Goal: Task Accomplishment & Management: Manage account settings

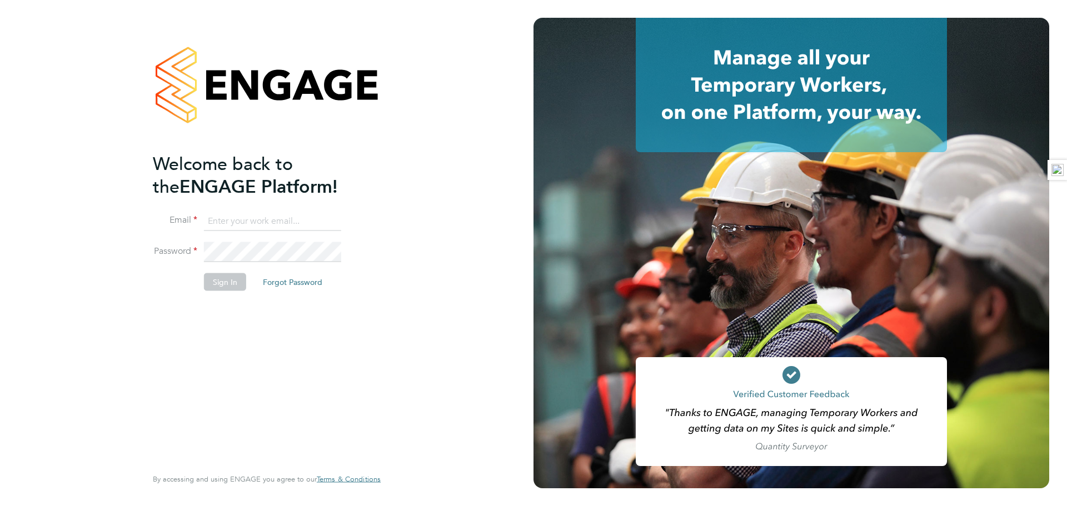
type input "russell.kerley@randstad.co.uk"
drag, startPoint x: 0, startPoint y: 0, endPoint x: 227, endPoint y: 284, distance: 363.6
click at [236, 286] on button "Sign In" at bounding box center [225, 282] width 42 height 18
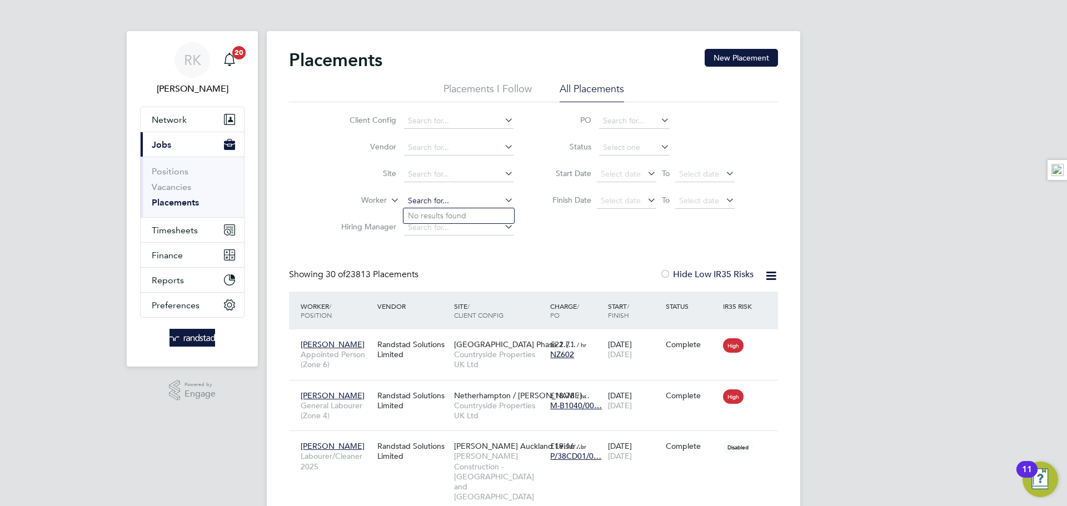
click at [446, 196] on input at bounding box center [458, 201] width 109 height 16
click at [474, 216] on b "Weaver" at bounding box center [506, 215] width 64 height 9
type input "Simon Weavers"
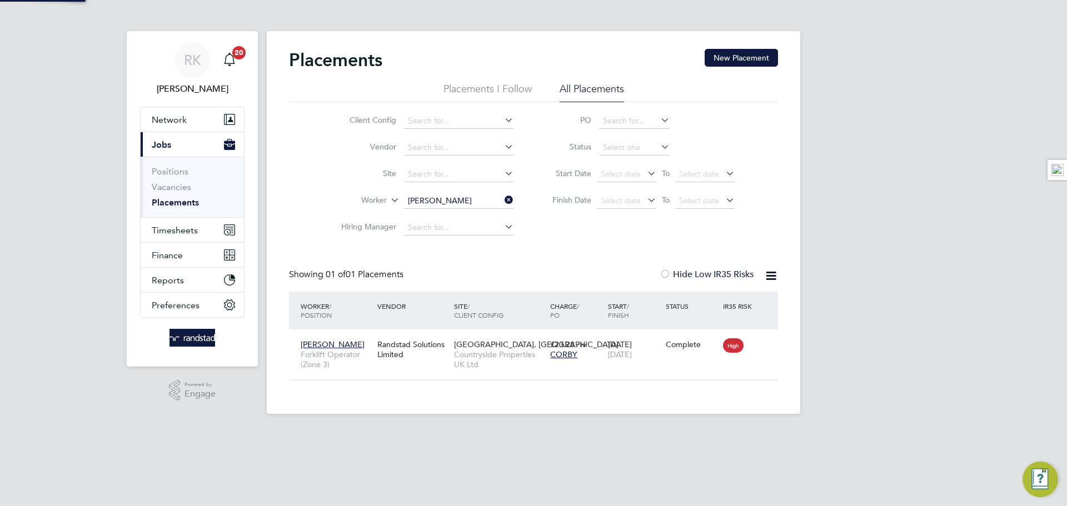
scroll to position [11, 52]
click at [419, 364] on div "Randstad Solutions Limited" at bounding box center [412, 349] width 77 height 31
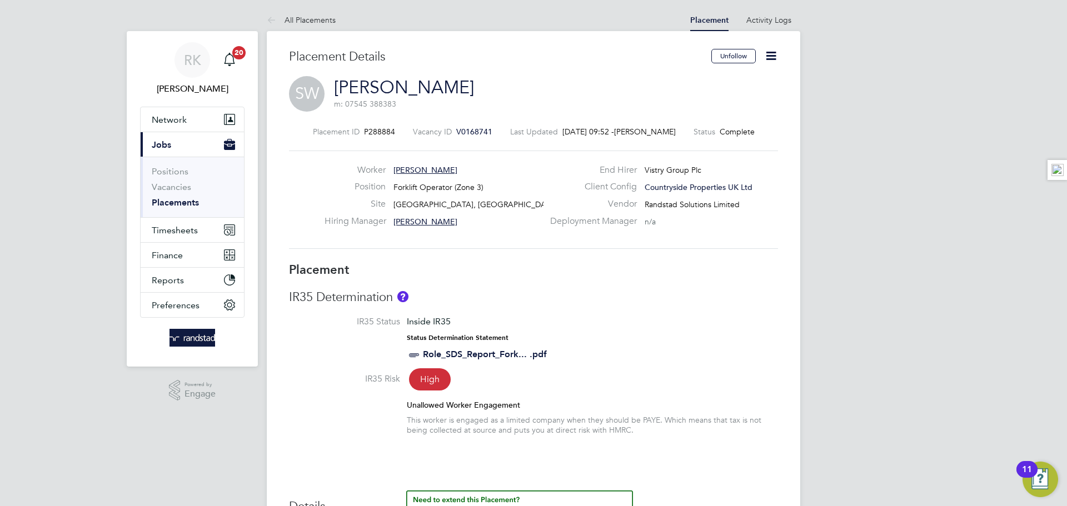
click at [472, 135] on span "V0168741" at bounding box center [474, 132] width 36 height 10
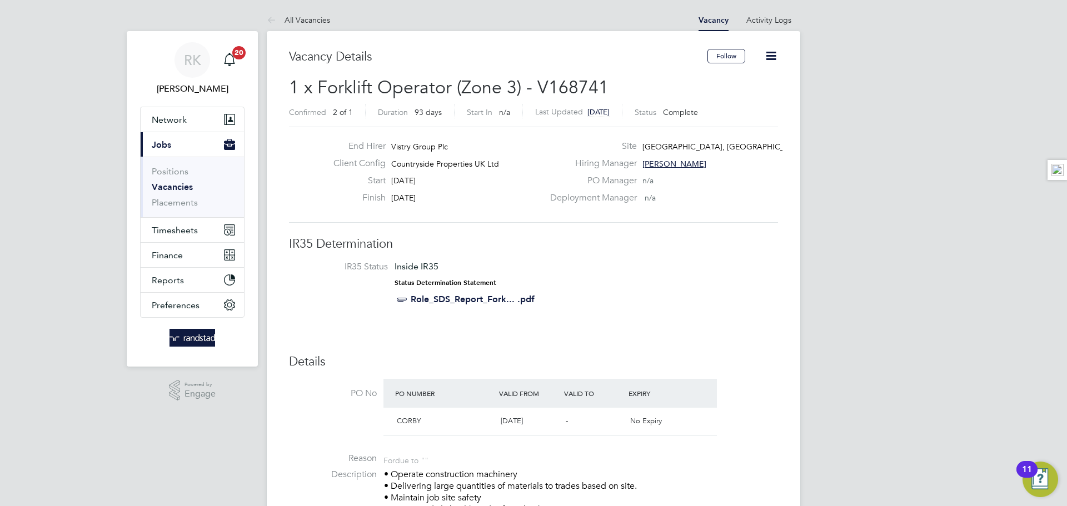
click at [764, 51] on icon at bounding box center [771, 56] width 14 height 14
click at [736, 93] on li "Update Status" at bounding box center [744, 98] width 64 height 16
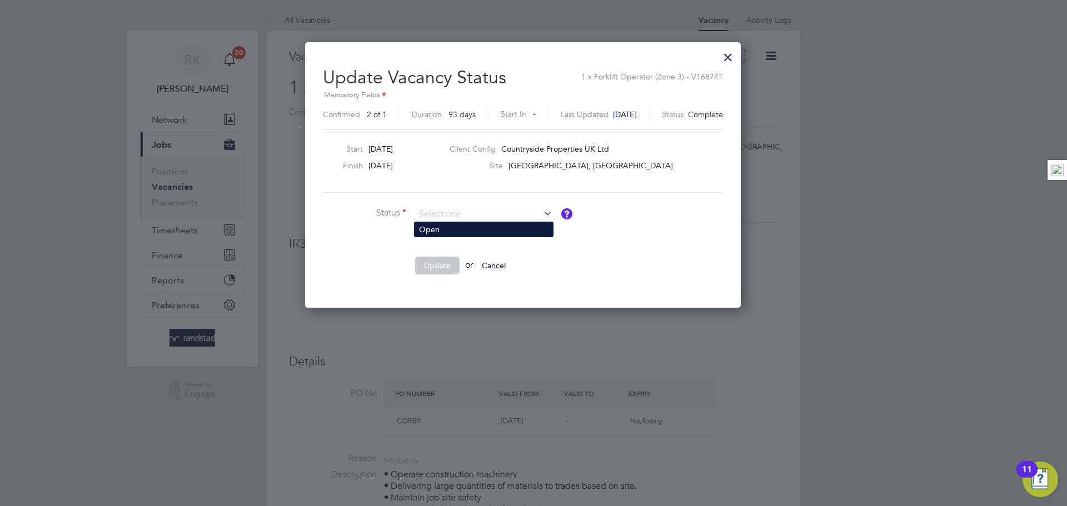
click at [454, 231] on li "Open" at bounding box center [483, 229] width 138 height 14
type input "Open"
click at [434, 261] on button "Update" at bounding box center [437, 266] width 44 height 18
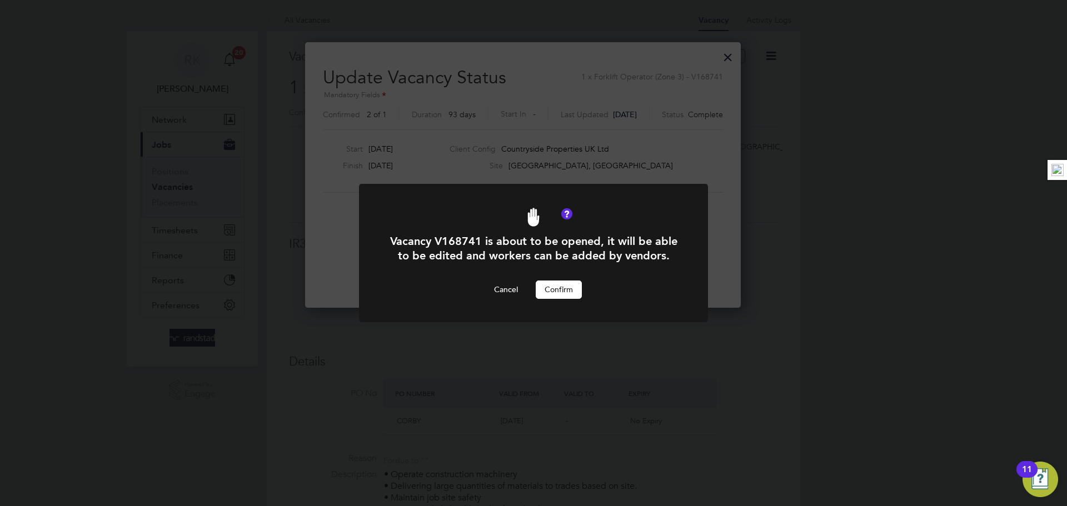
click at [549, 286] on button "Confirm" at bounding box center [558, 290] width 46 height 18
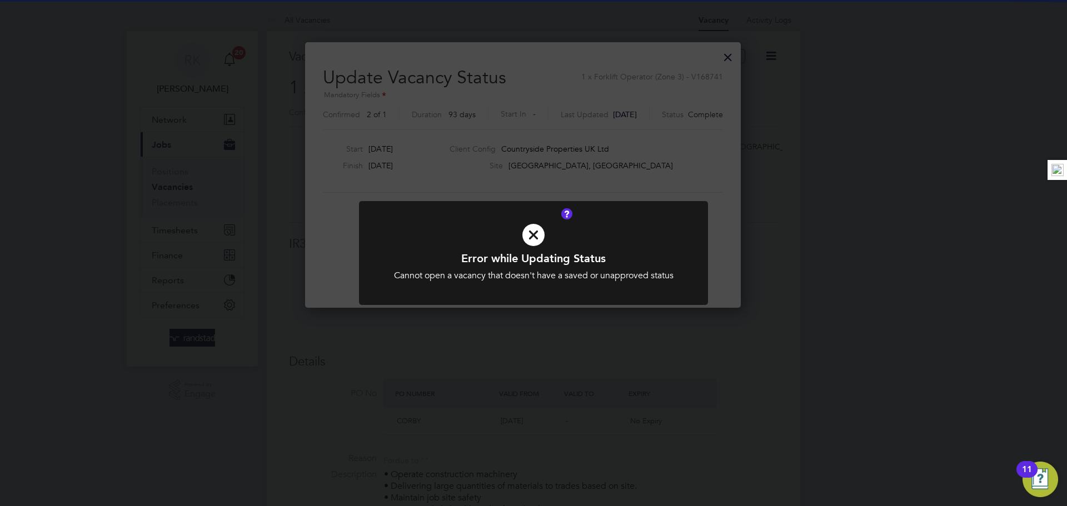
click at [654, 247] on icon at bounding box center [533, 234] width 289 height 43
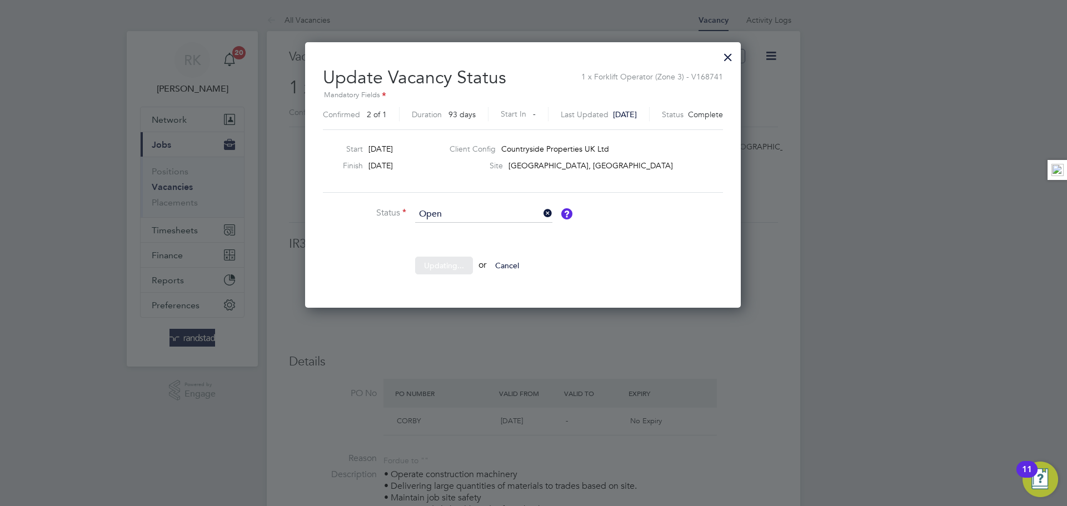
click at [893, 241] on div at bounding box center [533, 253] width 1067 height 506
click at [738, 60] on div at bounding box center [728, 54] width 20 height 20
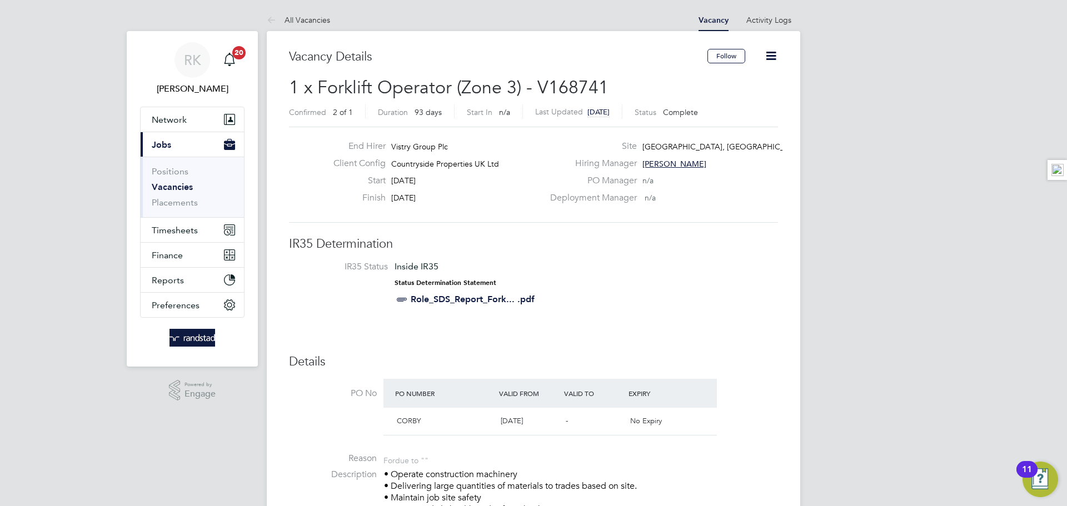
click at [168, 184] on link "Vacancies" at bounding box center [172, 187] width 41 height 11
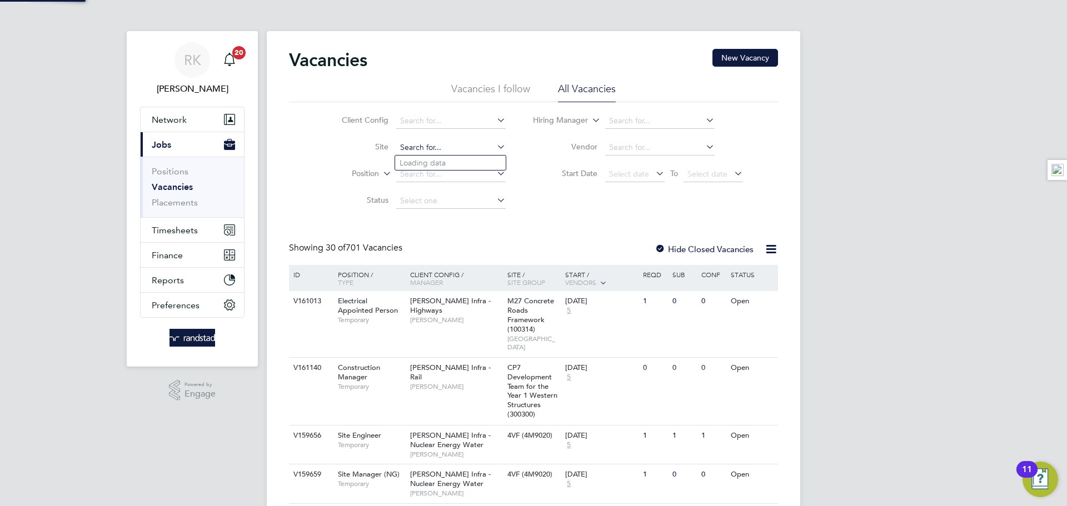
click at [449, 146] on input at bounding box center [450, 148] width 109 height 16
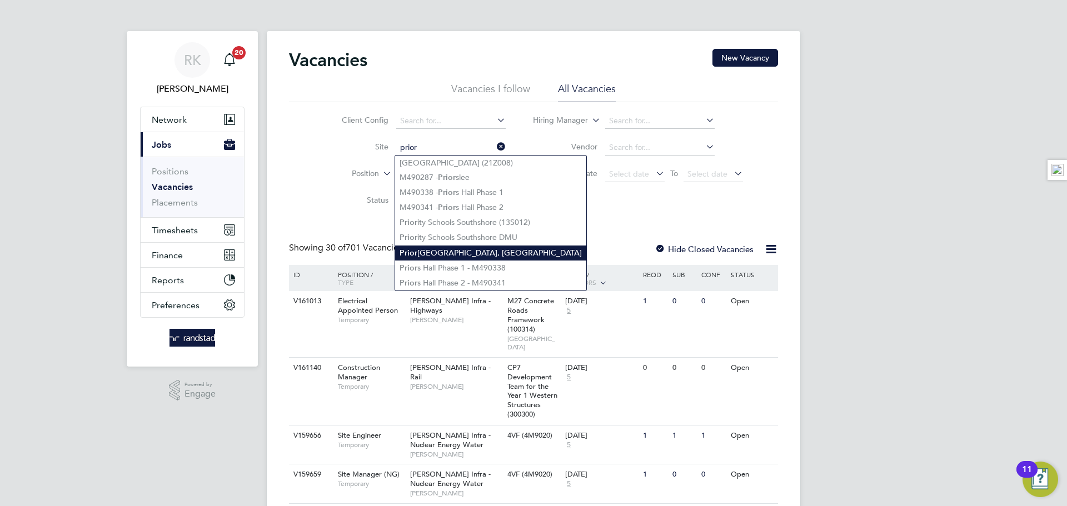
click at [447, 249] on li "Prior s Hall Park, Corby" at bounding box center [490, 253] width 191 height 15
type input "[GEOGRAPHIC_DATA], [GEOGRAPHIC_DATA]"
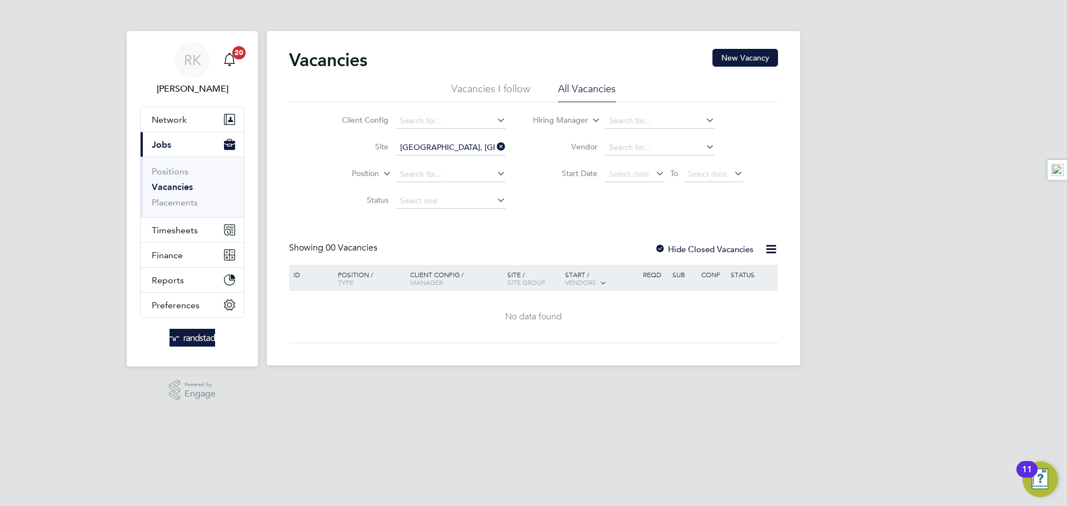
click at [691, 251] on label "Hide Closed Vacancies" at bounding box center [703, 249] width 99 height 11
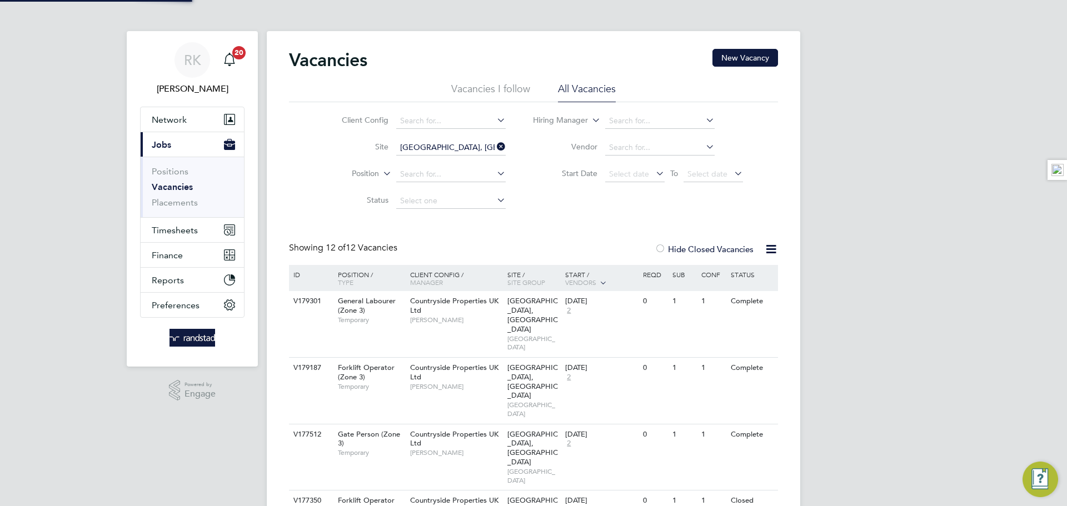
click at [690, 248] on label "Hide Closed Vacancies" at bounding box center [703, 249] width 99 height 11
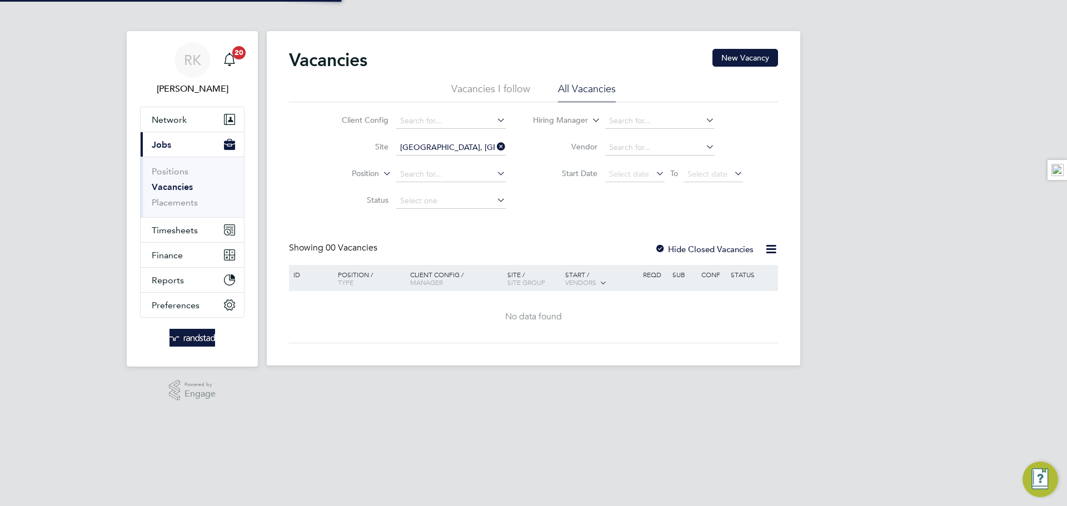
click at [690, 248] on label "Hide Closed Vacancies" at bounding box center [703, 249] width 99 height 11
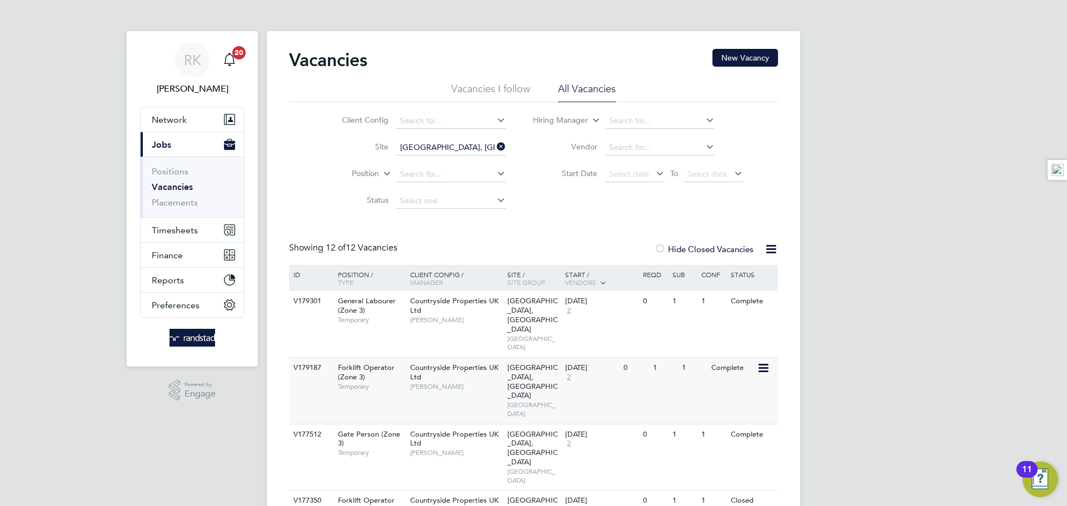
click at [597, 358] on div "22 Aug 2025 2" at bounding box center [591, 373] width 58 height 30
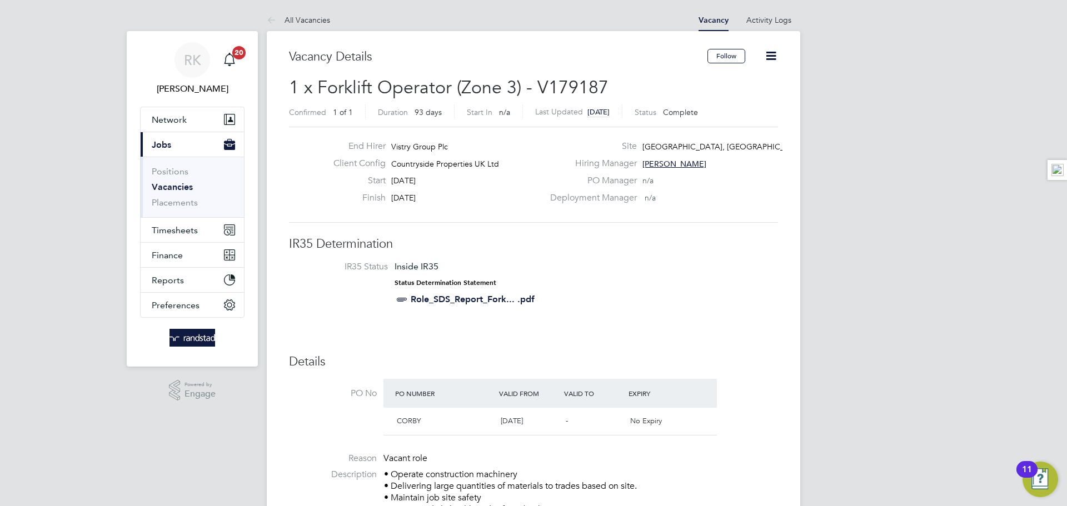
click at [776, 51] on icon at bounding box center [771, 56] width 14 height 14
click at [729, 99] on li "Update Status" at bounding box center [744, 98] width 64 height 16
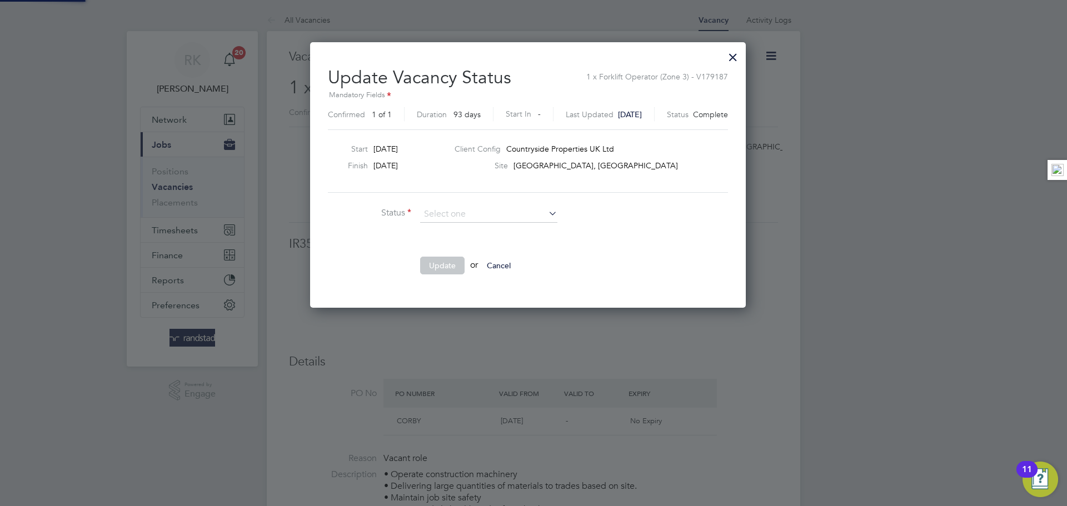
scroll to position [16, 286]
click at [470, 232] on li "Open" at bounding box center [488, 229] width 138 height 14
type input "Open"
click at [429, 257] on button "Update" at bounding box center [442, 266] width 44 height 18
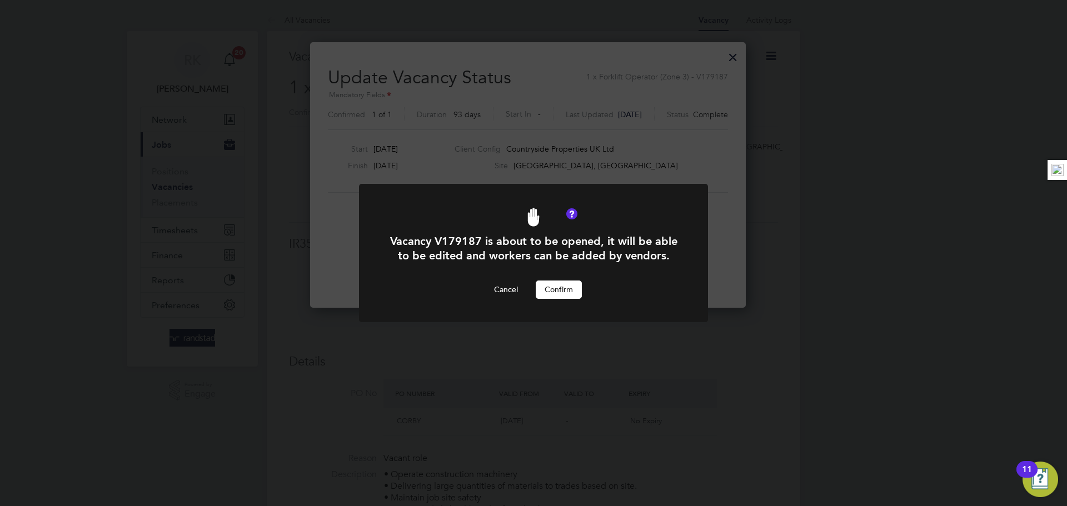
click at [532, 285] on div "Cancel Confirm" at bounding box center [533, 290] width 289 height 18
click at [548, 284] on button "Confirm" at bounding box center [558, 290] width 46 height 18
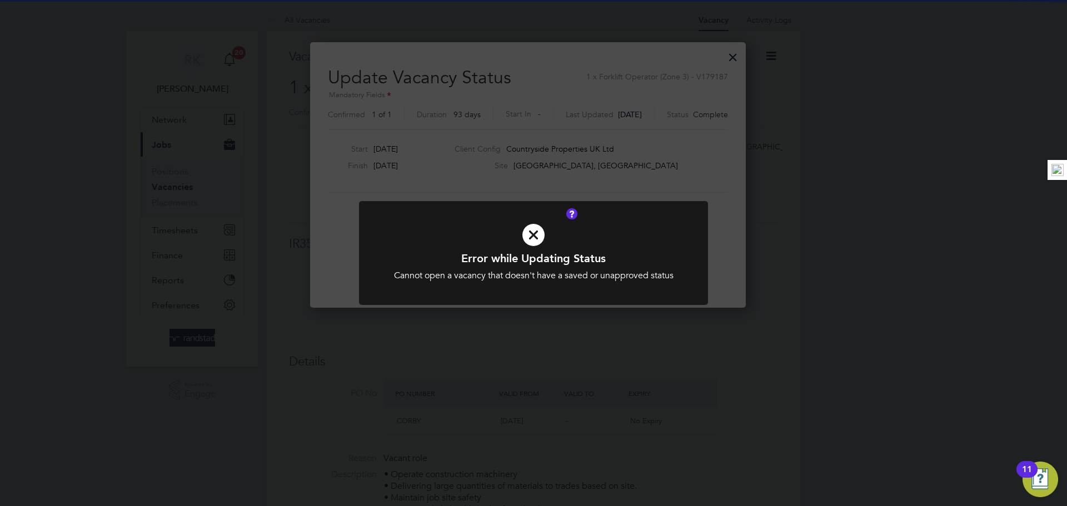
drag, startPoint x: 587, startPoint y: 256, endPoint x: 640, endPoint y: 243, distance: 55.4
click at [588, 253] on h1 "Error while Updating Status" at bounding box center [533, 258] width 289 height 14
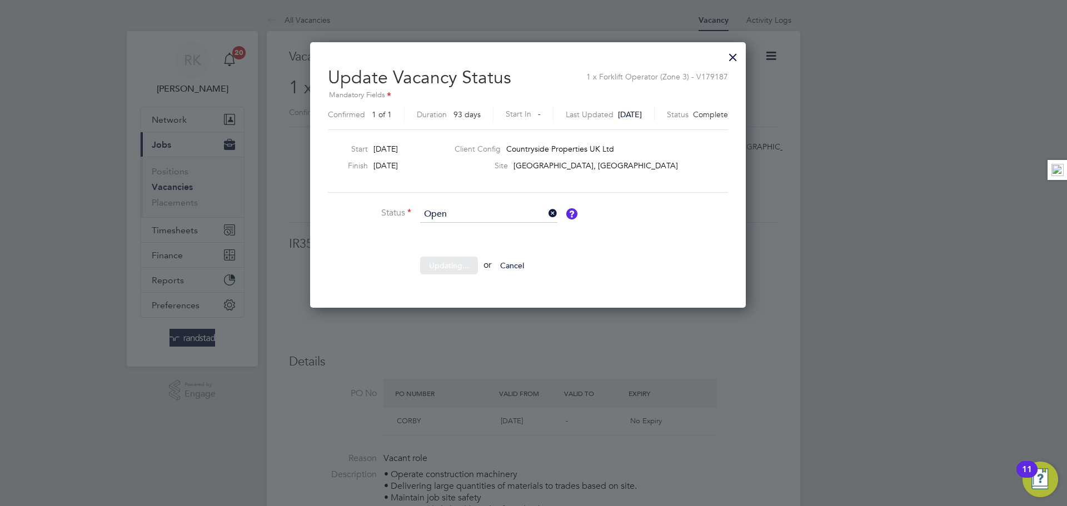
click at [837, 234] on div at bounding box center [533, 253] width 1067 height 506
click at [739, 54] on div at bounding box center [733, 54] width 20 height 20
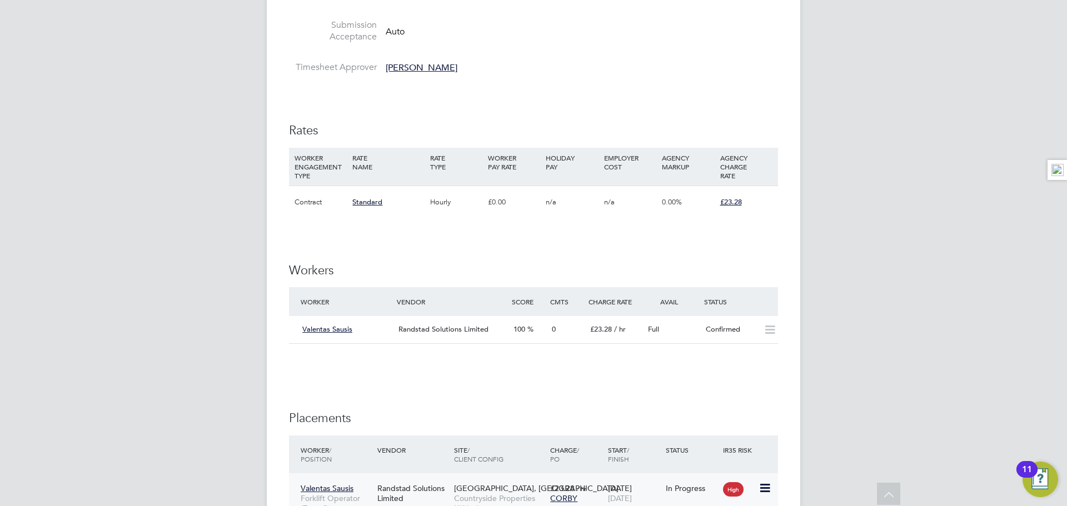
scroll to position [823, 0]
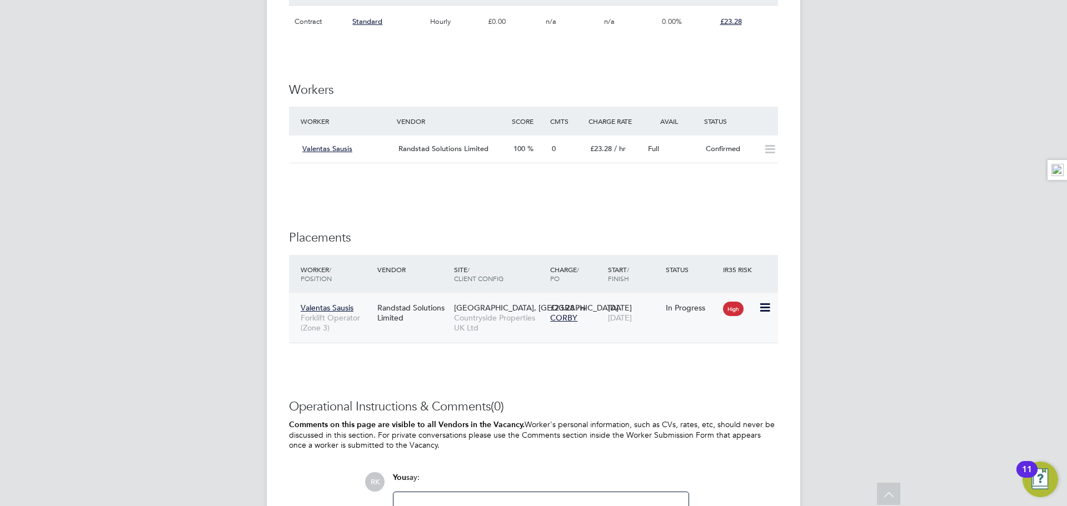
click at [688, 332] on div "Valentas Sausis Forklift Operator (Zone 3) Randstad Solutions Limited Priors Ha…" at bounding box center [533, 318] width 489 height 51
click at [686, 308] on div "In Progress" at bounding box center [691, 308] width 52 height 10
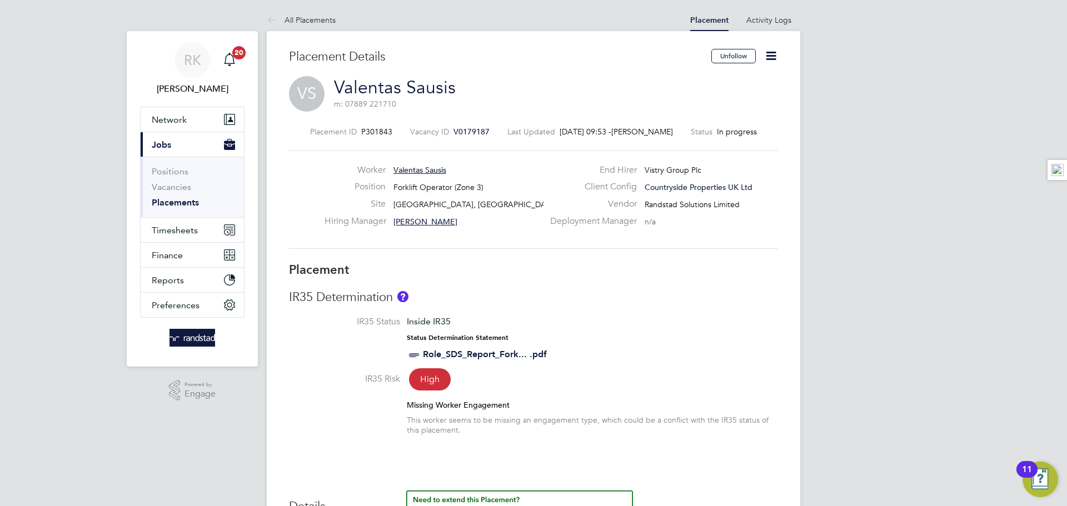
scroll to position [16, 0]
